Goal: Task Accomplishment & Management: Use online tool/utility

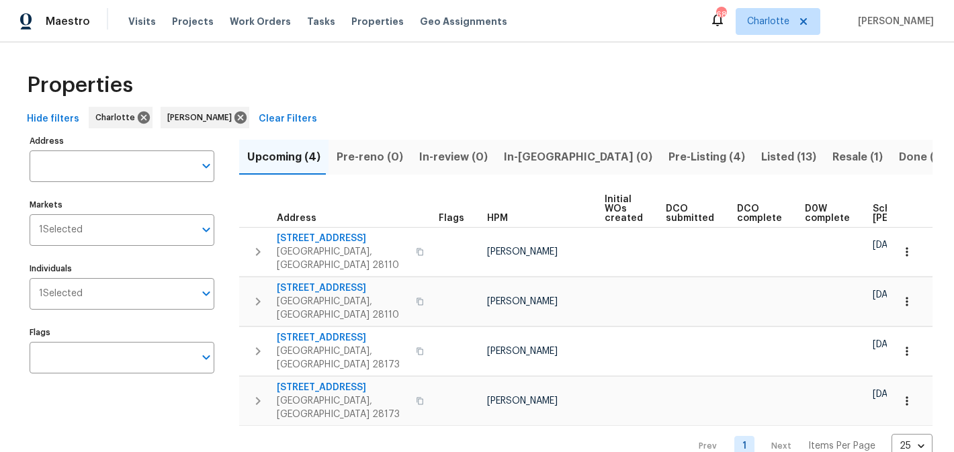
click at [668, 153] on span "Pre-Listing (4)" at bounding box center [706, 157] width 77 height 19
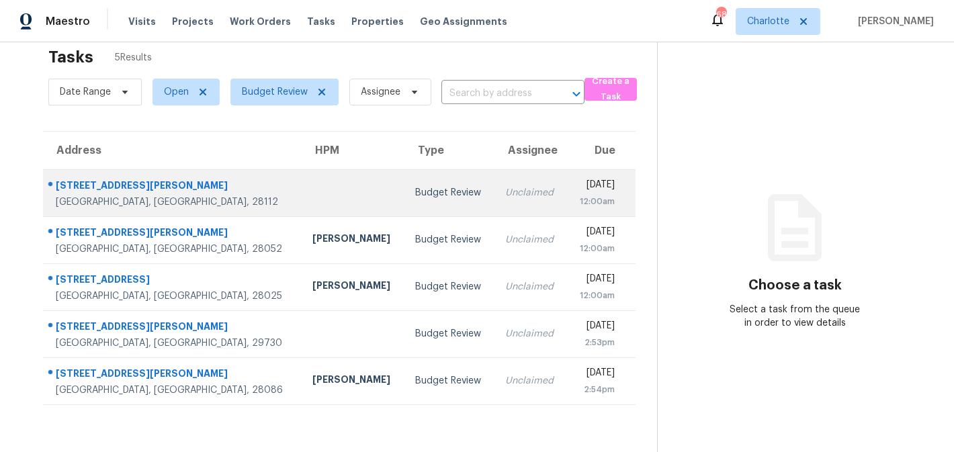
scroll to position [42, 0]
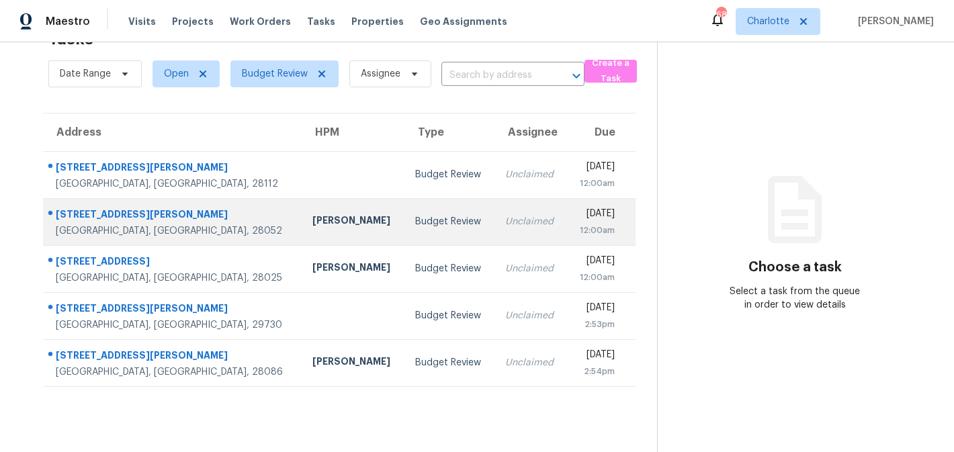
click at [406, 218] on td "Budget Review" at bounding box center [449, 221] width 90 height 47
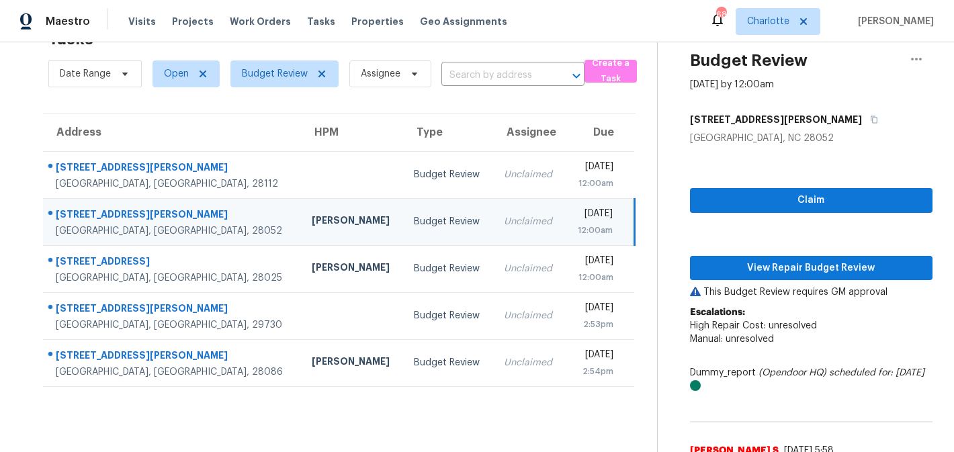
scroll to position [135, 0]
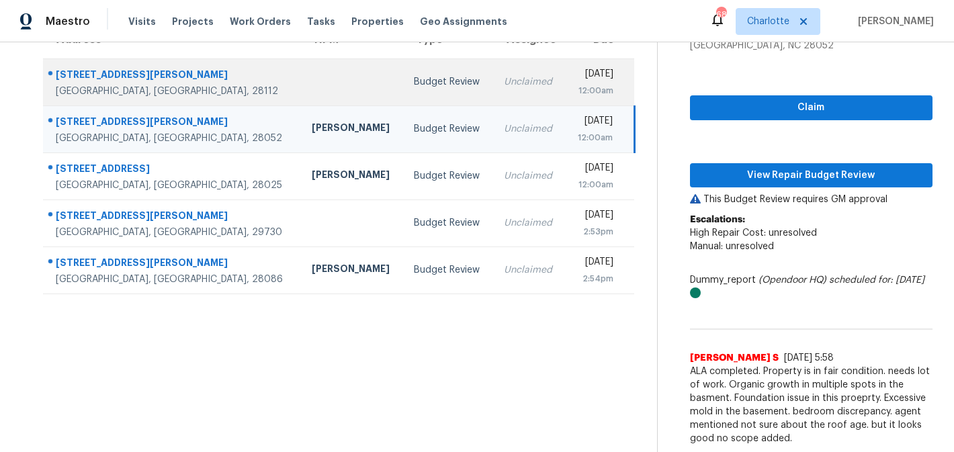
click at [414, 77] on div "Budget Review" at bounding box center [448, 81] width 69 height 13
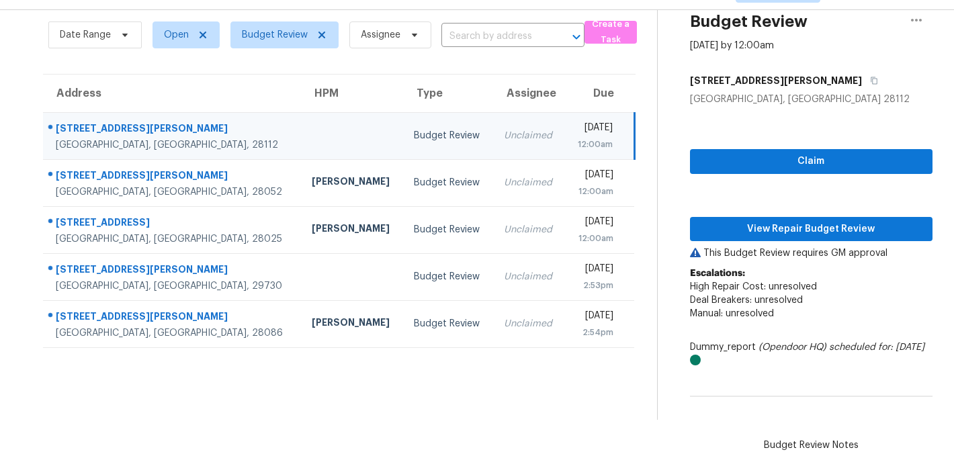
scroll to position [0, 0]
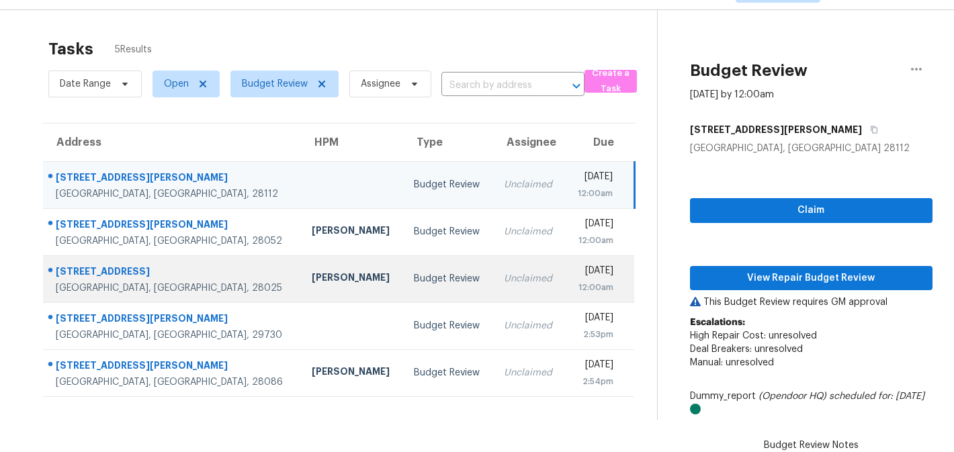
click at [193, 269] on div "[STREET_ADDRESS]" at bounding box center [173, 273] width 234 height 17
